Goal: Information Seeking & Learning: Learn about a topic

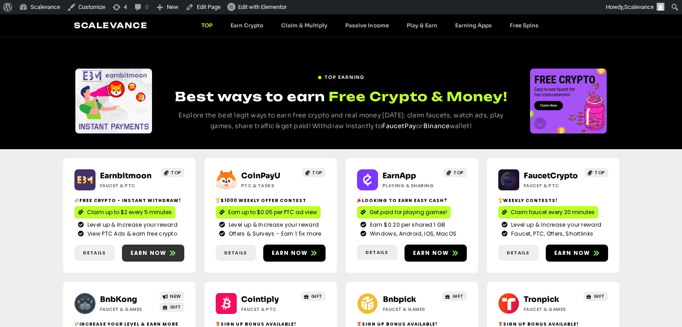
click at [151, 253] on span "Earn now" at bounding box center [148, 253] width 36 height 8
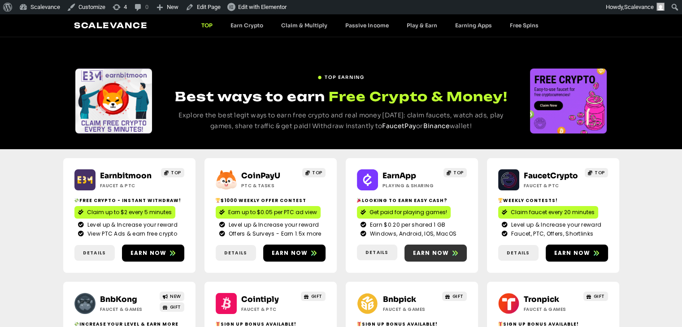
click at [435, 249] on span "Earn now" at bounding box center [431, 253] width 36 height 8
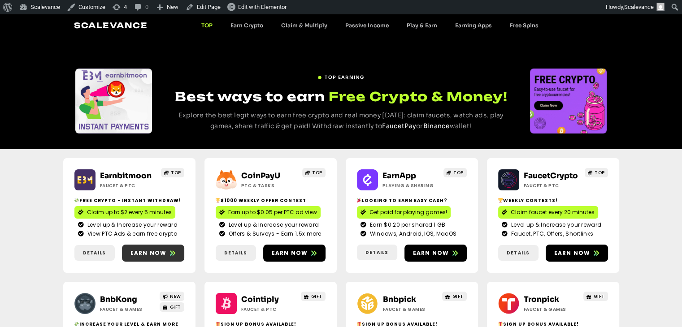
click at [152, 257] on link "Earn now" at bounding box center [153, 253] width 62 height 17
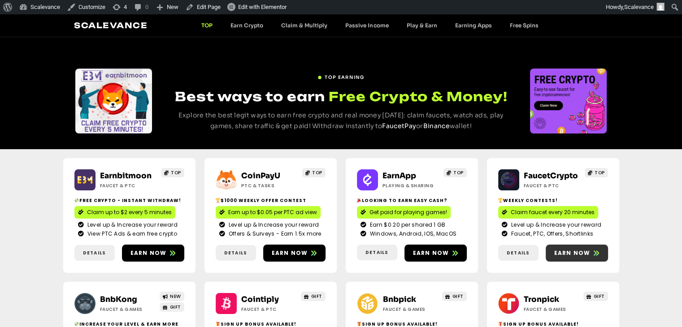
click at [572, 248] on link "Earn now" at bounding box center [576, 253] width 62 height 17
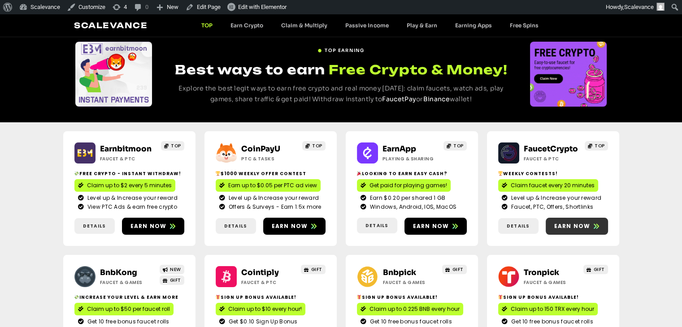
scroll to position [179, 0]
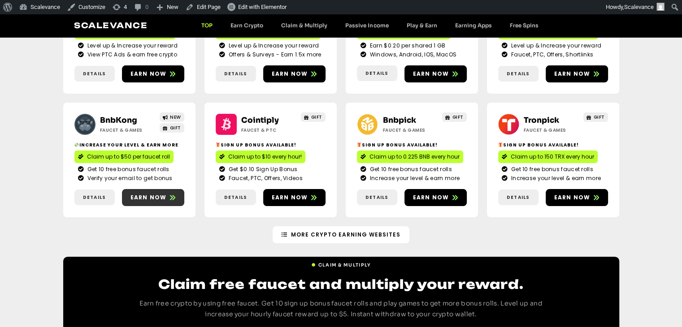
click at [147, 196] on span "Earn now" at bounding box center [148, 198] width 36 height 8
click at [424, 197] on span "Earn now" at bounding box center [431, 198] width 36 height 8
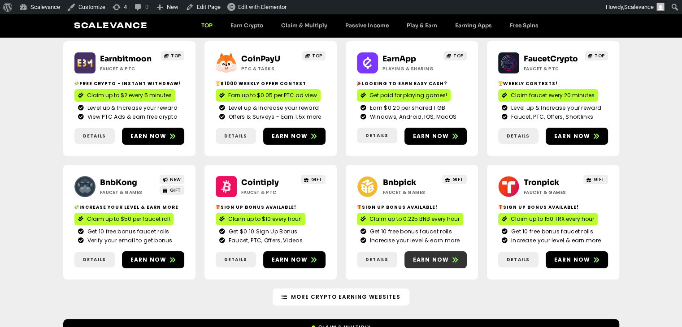
scroll to position [0, 0]
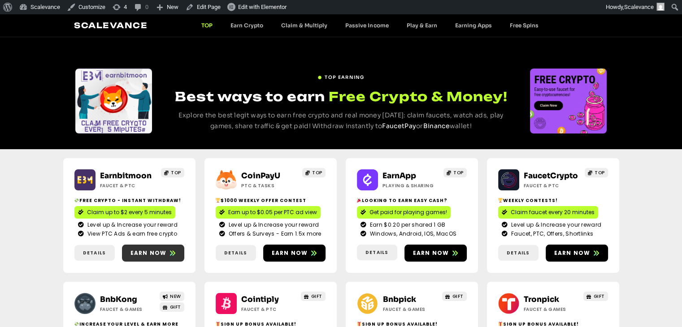
click at [156, 255] on span "Earn now" at bounding box center [148, 253] width 36 height 8
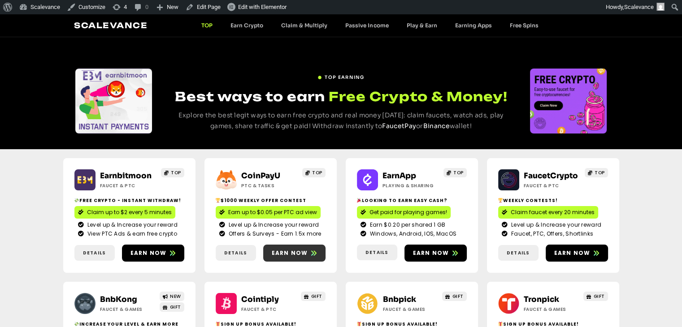
click at [299, 247] on link "Earn now" at bounding box center [294, 253] width 62 height 17
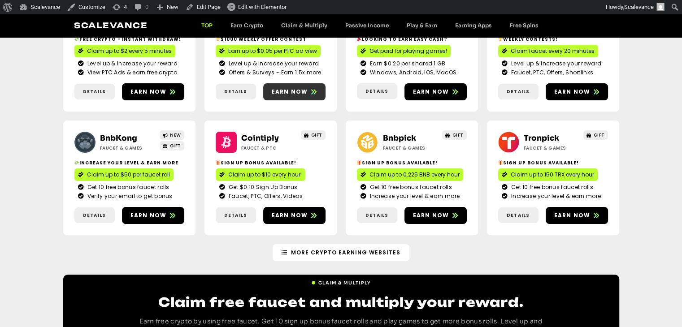
scroll to position [179, 0]
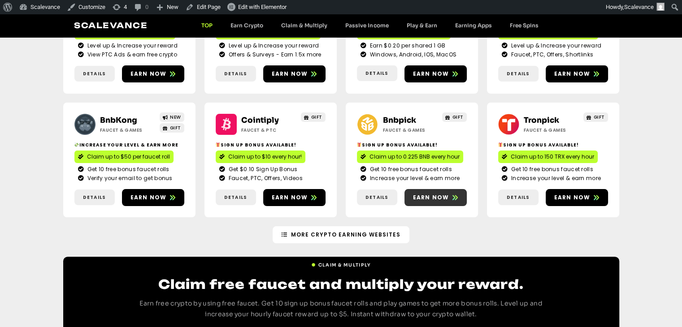
click at [434, 196] on span "Earn now" at bounding box center [431, 198] width 36 height 8
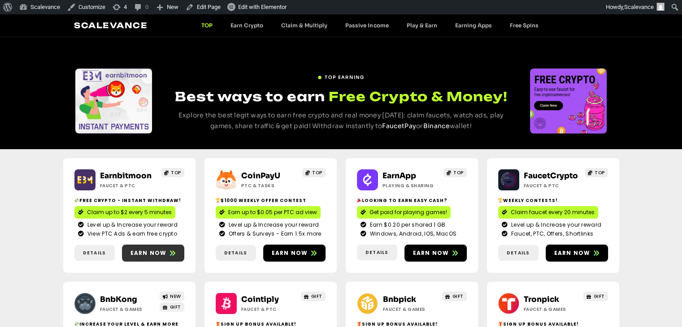
click at [150, 255] on span "Earn now" at bounding box center [148, 253] width 36 height 8
